Goal: Task Accomplishment & Management: Complete application form

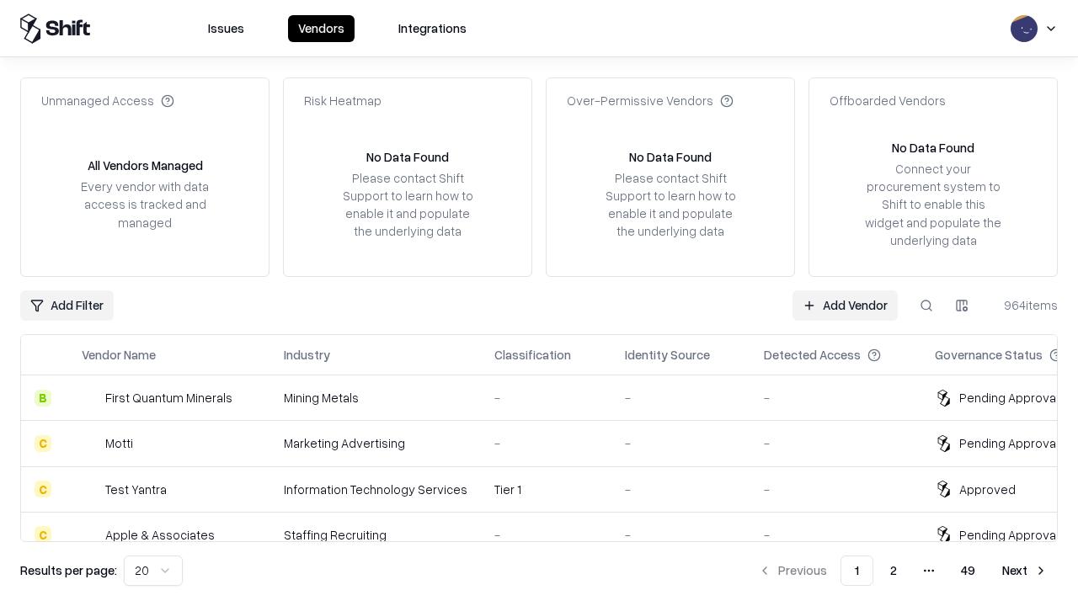
click at [844, 305] on link "Add Vendor" at bounding box center [844, 305] width 105 height 30
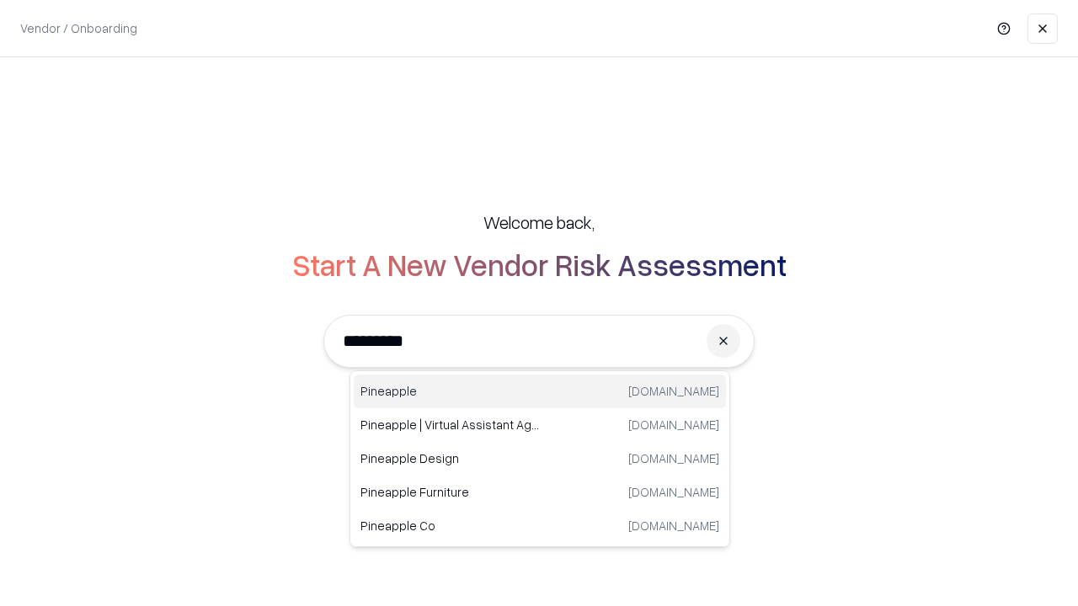
click at [540, 391] on div "Pineapple [DOMAIN_NAME]" at bounding box center [540, 392] width 372 height 34
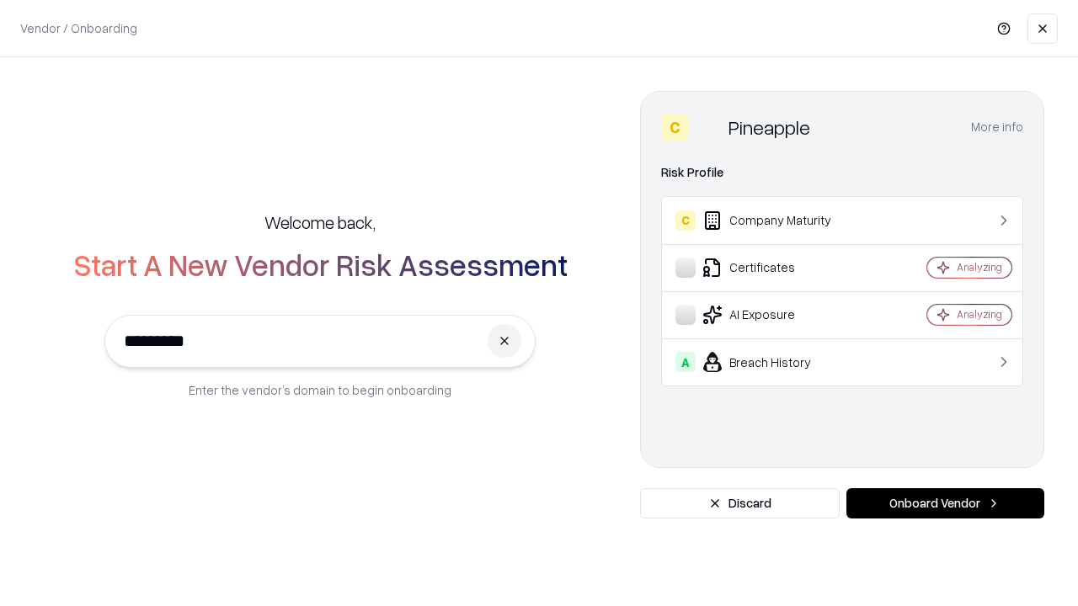
type input "*********"
click at [945, 503] on button "Onboard Vendor" at bounding box center [945, 503] width 198 height 30
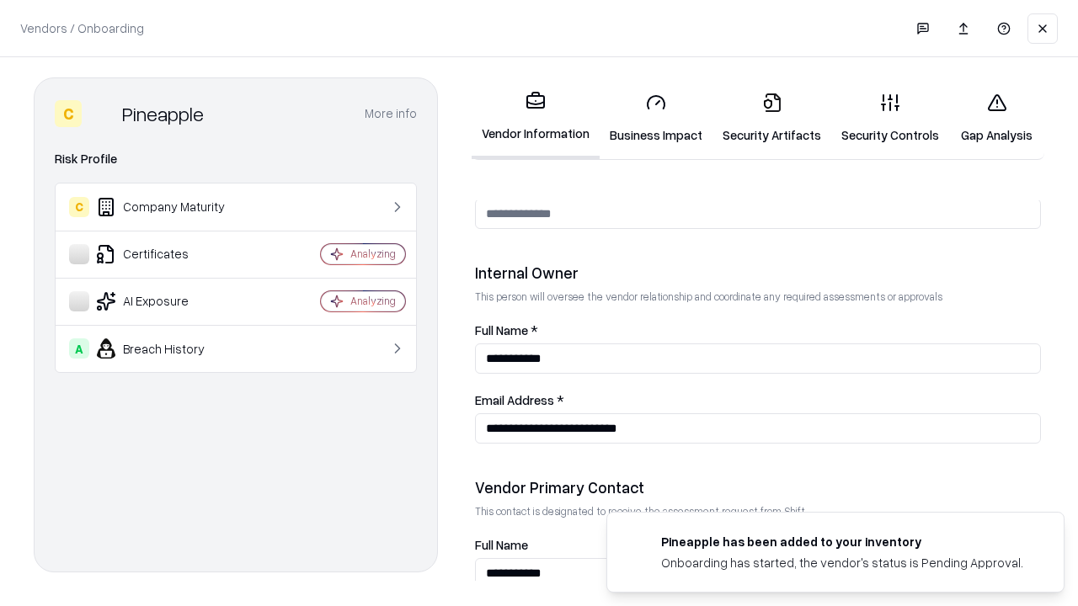
scroll to position [872, 0]
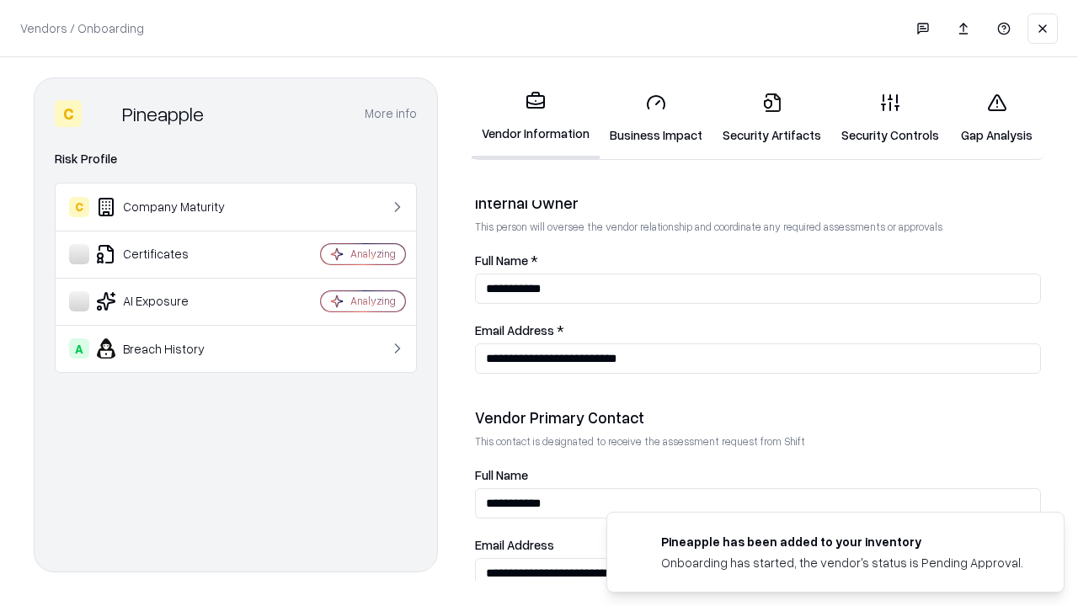
click at [656, 118] on link "Business Impact" at bounding box center [655, 118] width 113 height 78
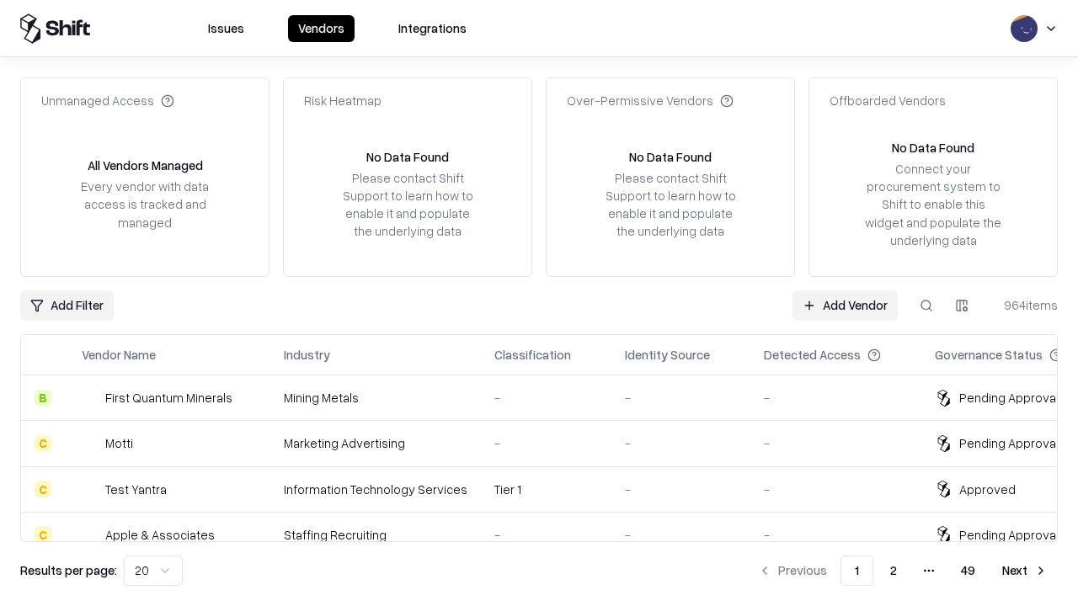
click at [844, 305] on link "Add Vendor" at bounding box center [844, 305] width 105 height 30
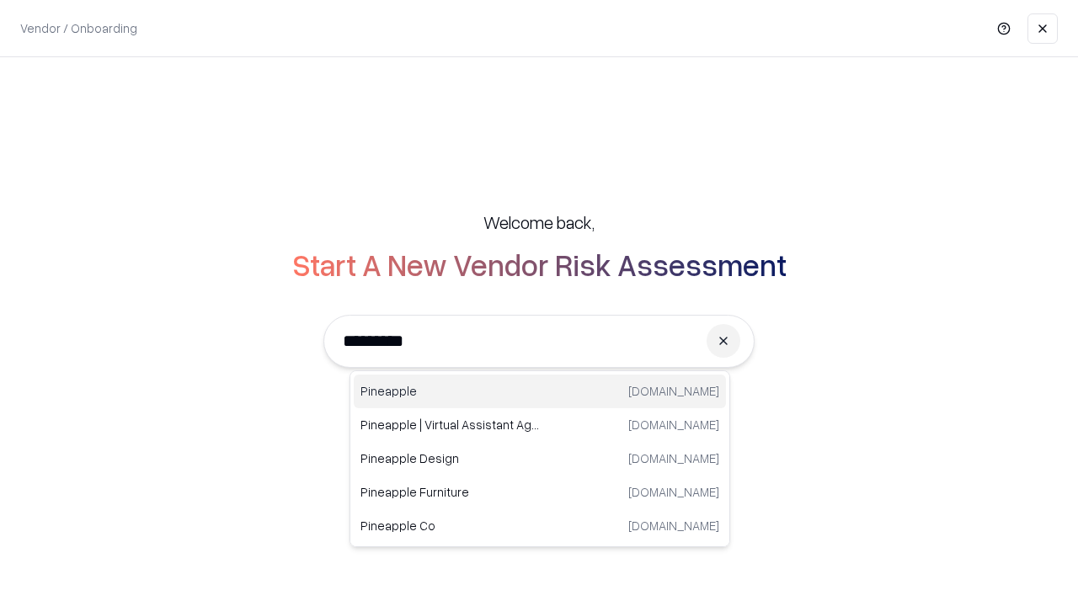
click at [540, 391] on div "Pineapple [DOMAIN_NAME]" at bounding box center [540, 392] width 372 height 34
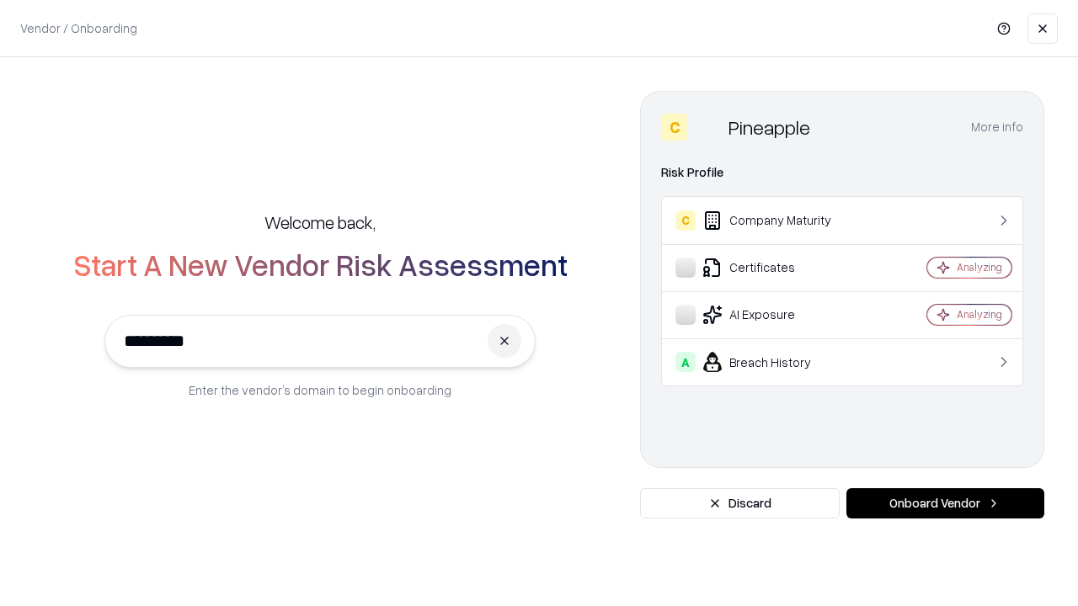
type input "*********"
click at [945, 503] on button "Onboard Vendor" at bounding box center [945, 503] width 198 height 30
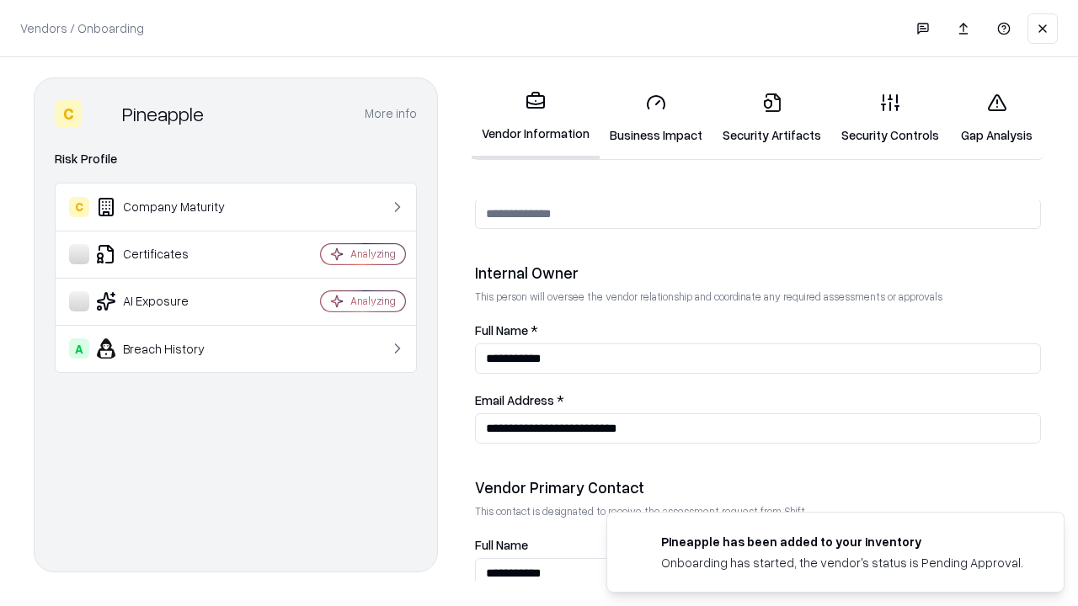
scroll to position [872, 0]
